Goal: Information Seeking & Learning: Learn about a topic

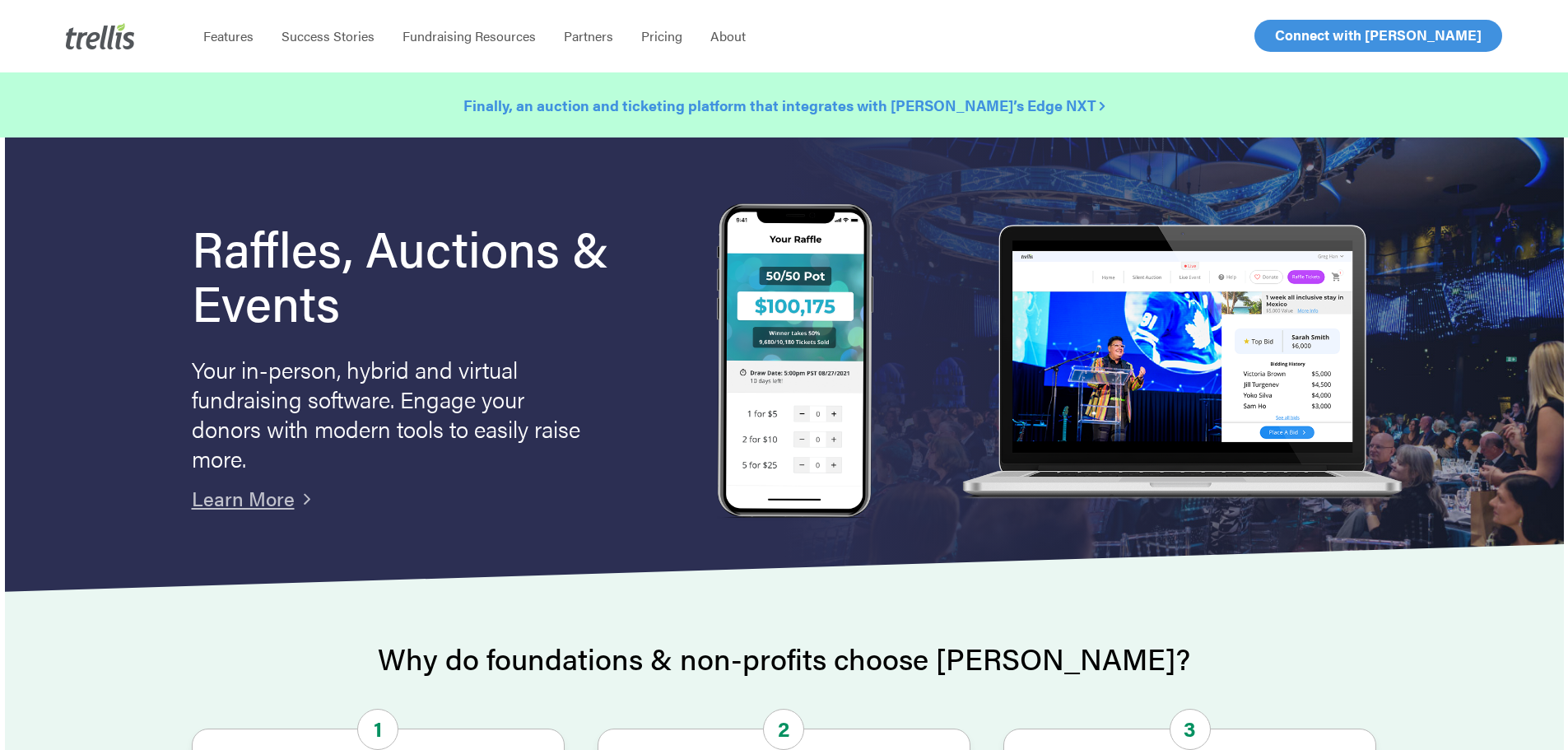
click at [1099, 102] on icon at bounding box center [1101, 105] width 5 height 15
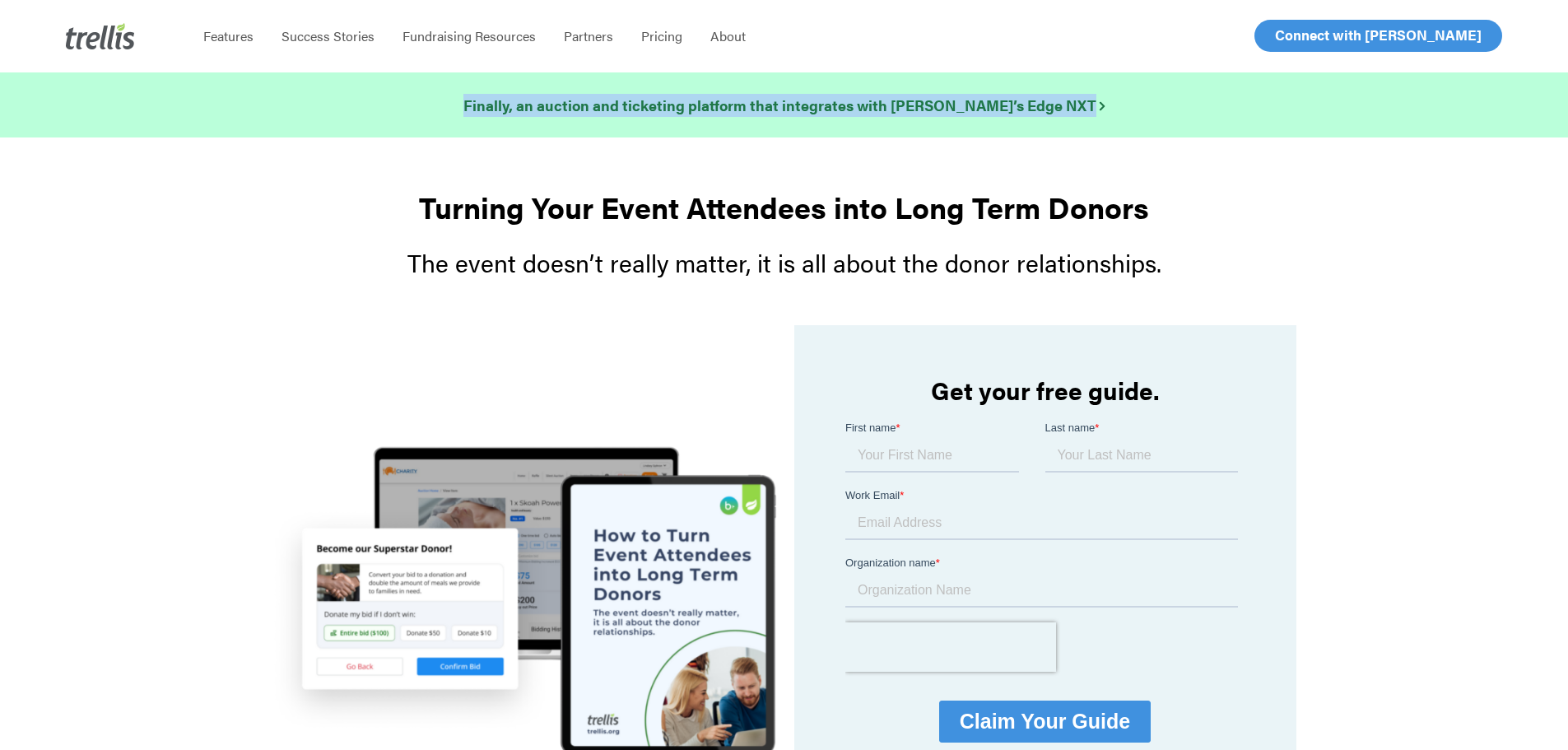
drag, startPoint x: 1077, startPoint y: 101, endPoint x: 483, endPoint y: 109, distance: 594.1
click at [483, 109] on div "Finally, an auction and ticketing platform that integrates with [PERSON_NAME]’s…" at bounding box center [784, 104] width 1518 height 23
copy strong "Finally, an auction and ticketing platform that integrates with [PERSON_NAME]’s…"
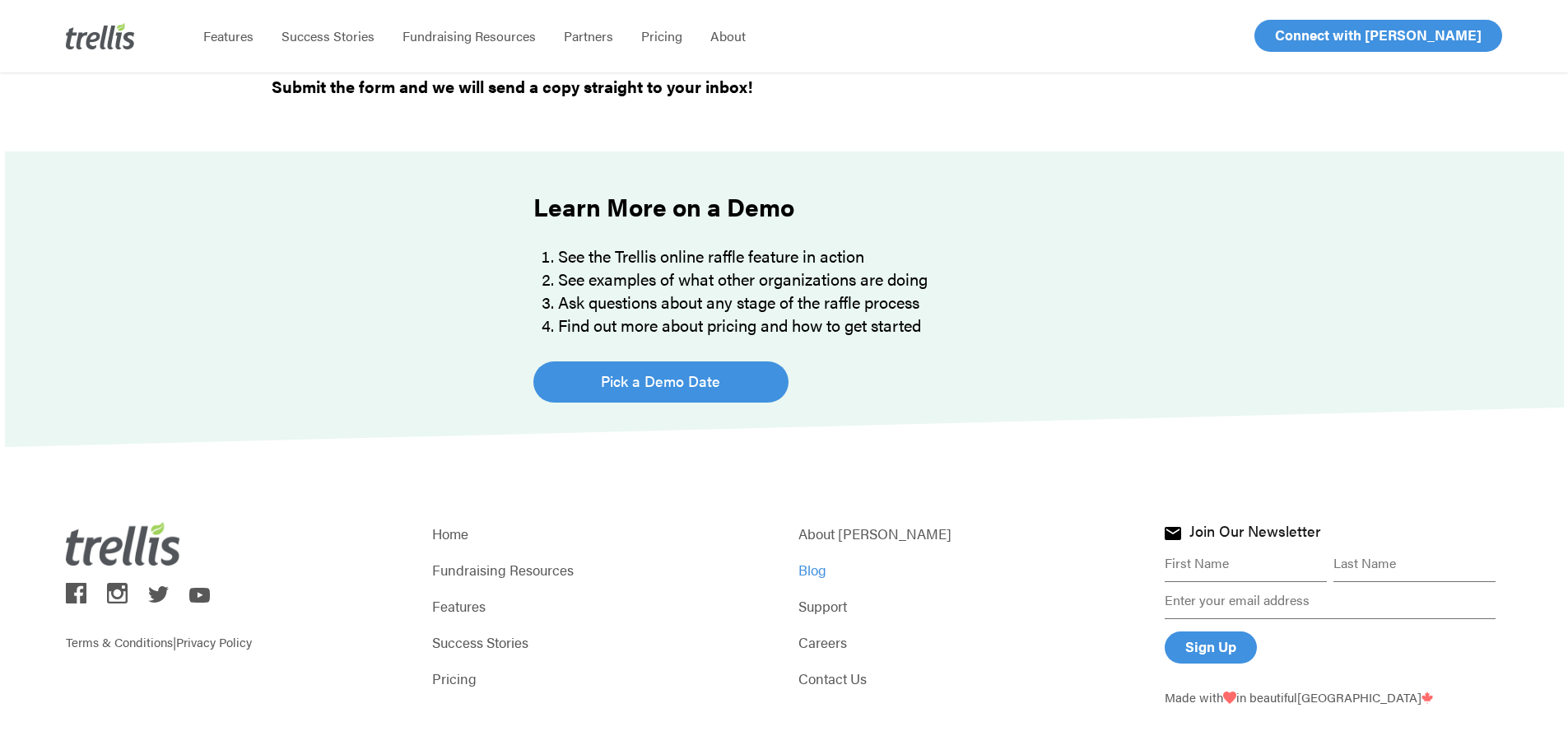
scroll to position [1070, 0]
